Goal: Information Seeking & Learning: Learn about a topic

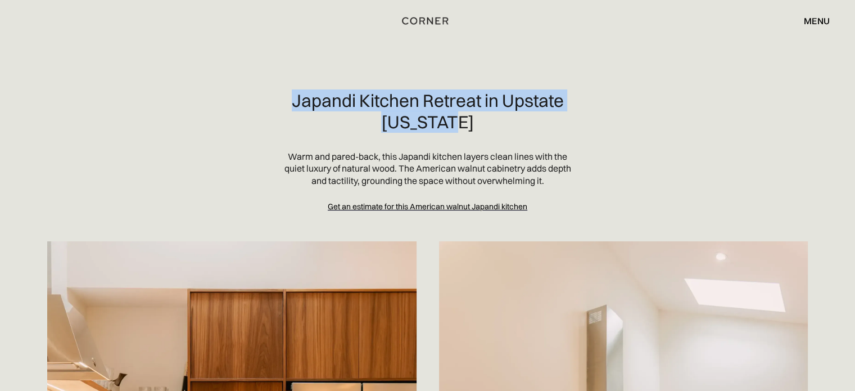
drag, startPoint x: 275, startPoint y: 90, endPoint x: 528, endPoint y: 122, distance: 255.5
click at [528, 122] on section "Japandi Kitchen Retreat in Upstate [US_STATE] Warm and pared-back, this Japandi…" at bounding box center [427, 151] width 783 height 122
copy h2 "Japandi Kitchen Retreat in Upstate [US_STATE]"
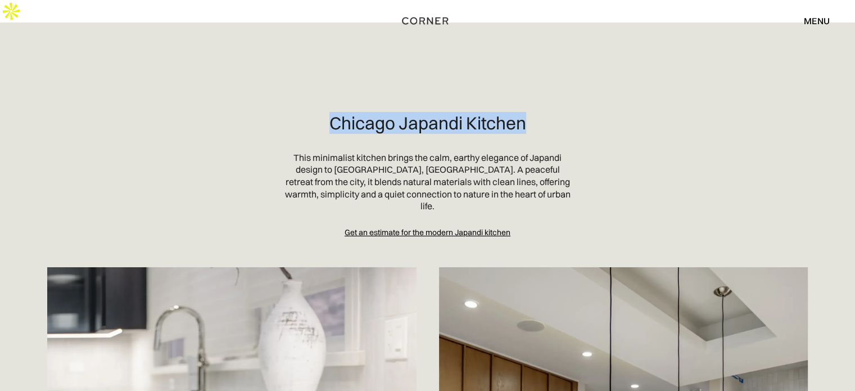
drag, startPoint x: 310, startPoint y: 107, endPoint x: 571, endPoint y: 102, distance: 260.8
click at [571, 112] on section "Chicago Japandi Kitchen This minimalist kitchen brings the calm, earthy eleganc…" at bounding box center [427, 174] width 783 height 125
